Goal: Task Accomplishment & Management: Manage account settings

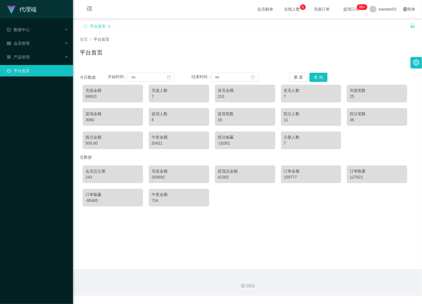
click at [146, 44] on div "首页 / 平台首页 / 平台首页" at bounding box center [248, 49] width 336 height 25
click at [379, 13] on span "xiaowei03" at bounding box center [388, 9] width 18 height 18
click at [380, 24] on span "退出登录" at bounding box center [379, 25] width 16 height 5
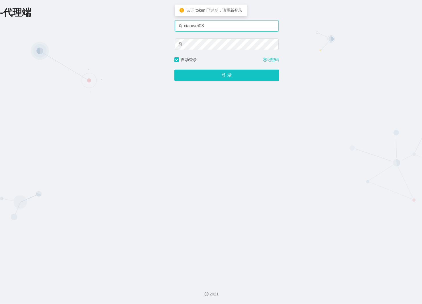
click at [233, 27] on input "xiaowei03" at bounding box center [227, 25] width 104 height 11
type input "xiaowei02"
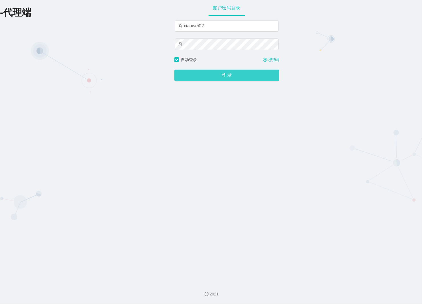
click at [218, 77] on button "登 录" at bounding box center [227, 75] width 105 height 11
